Goal: Information Seeking & Learning: Learn about a topic

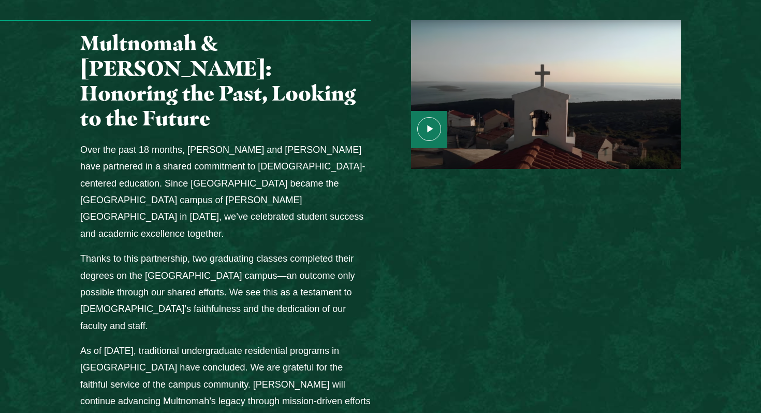
scroll to position [1279, 0]
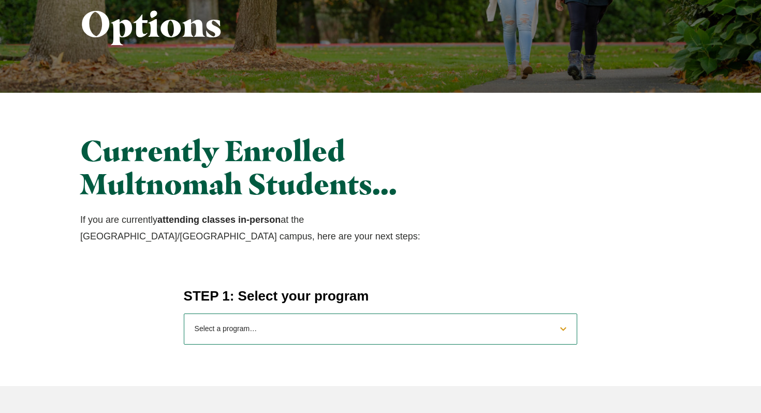
scroll to position [233, 0]
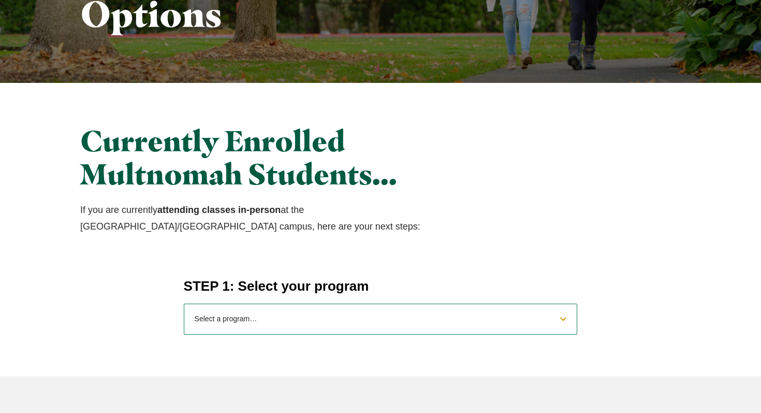
click at [293, 324] on select "Select a program… BS Bible and Theology BS Biology BS Business Administration B…" at bounding box center [381, 318] width 394 height 31
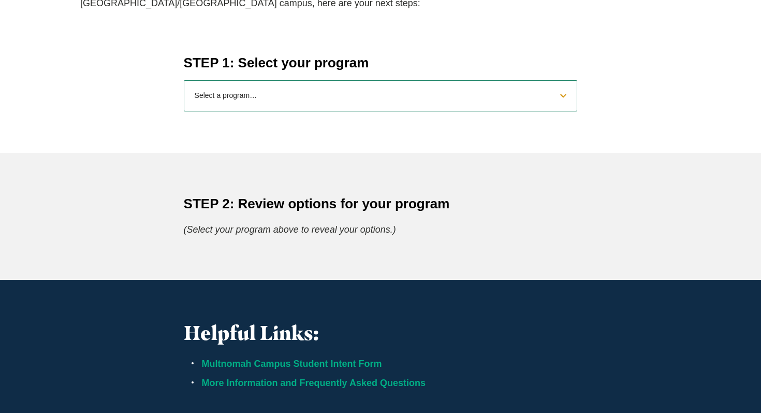
scroll to position [458, 0]
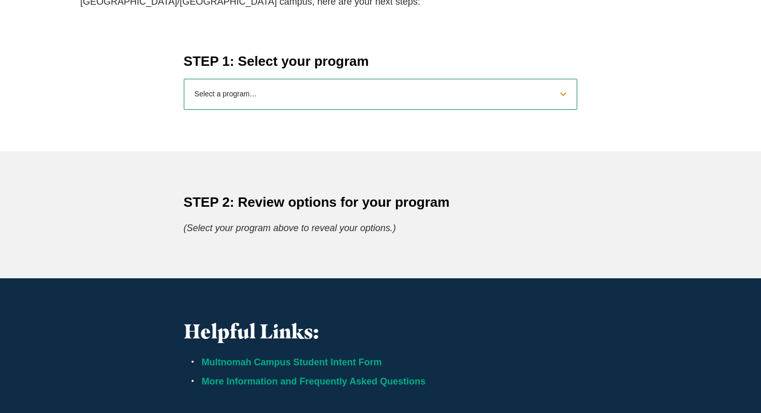
click at [321, 101] on select "Select a program… BS Bible and Theology BS Biology BS Business Administration B…" at bounding box center [381, 94] width 394 height 31
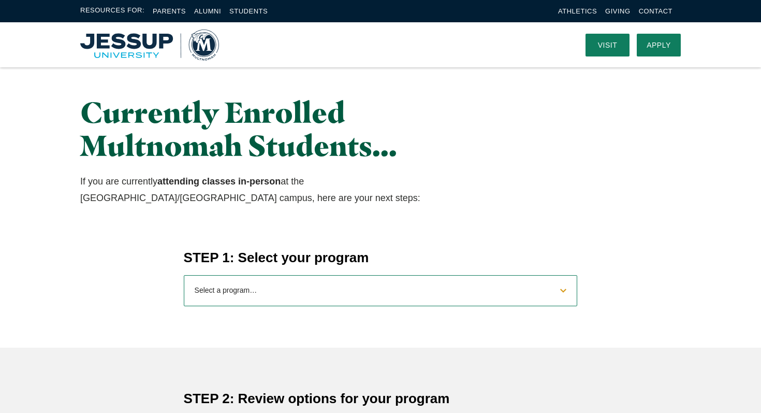
scroll to position [0, 0]
